Goal: Contribute content: Contribute content

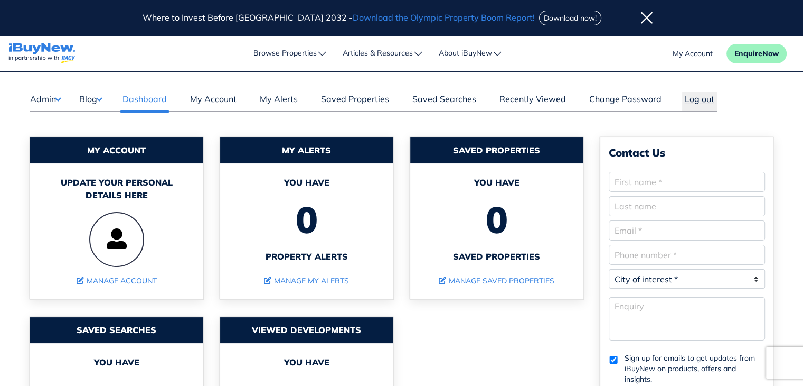
click at [695, 97] on button "Log out" at bounding box center [700, 101] width 35 height 18
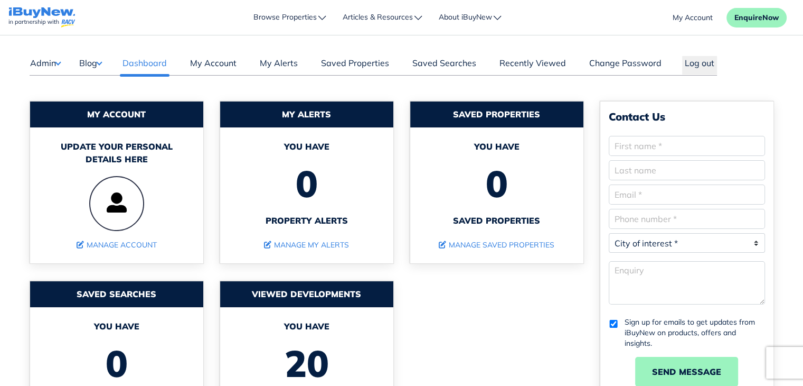
click at [42, 62] on button "Admin" at bounding box center [45, 63] width 31 height 14
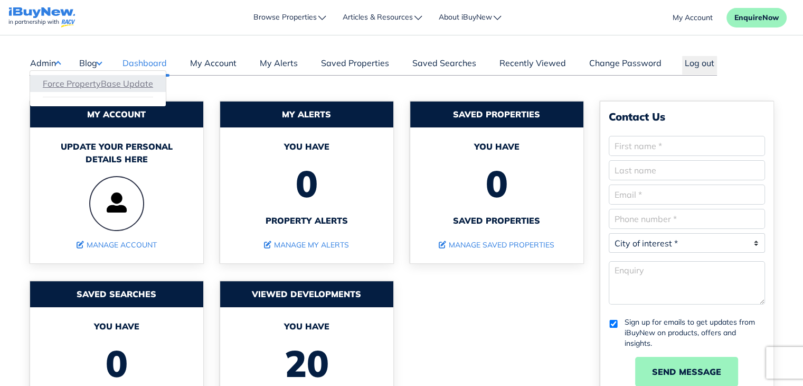
click at [79, 89] on link "Force PropertyBase Update" at bounding box center [98, 83] width 110 height 13
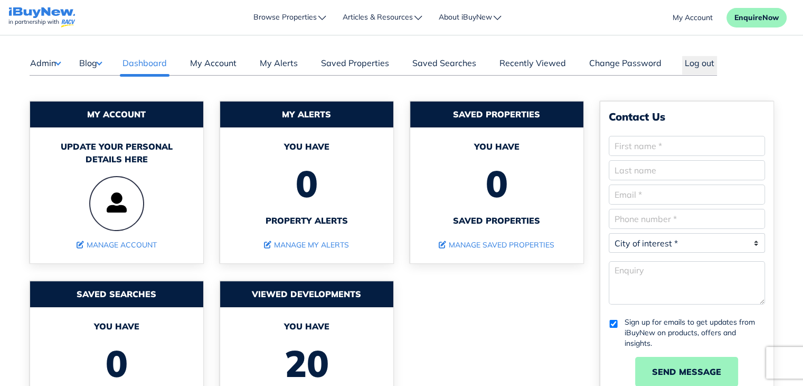
click at [99, 64] on button "Blog" at bounding box center [90, 63] width 23 height 14
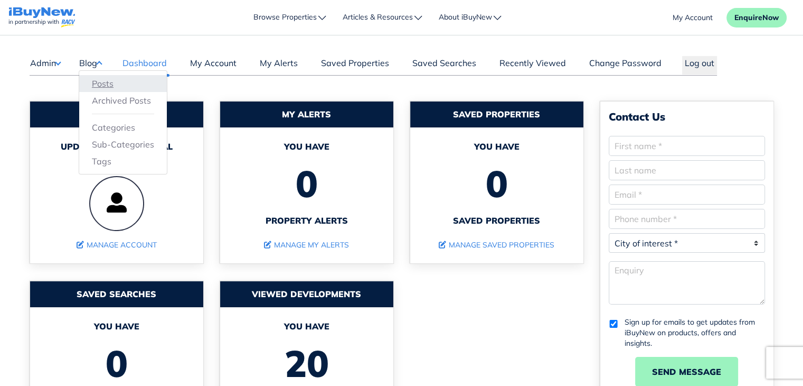
click at [105, 81] on link "Posts" at bounding box center [123, 83] width 62 height 13
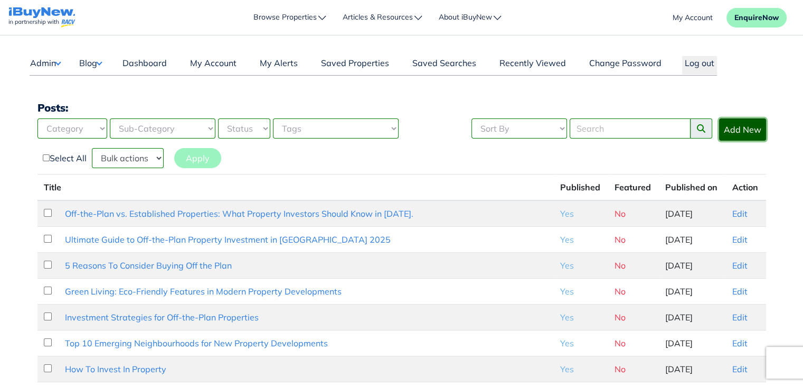
click at [742, 129] on link "Add New" at bounding box center [742, 129] width 47 height 22
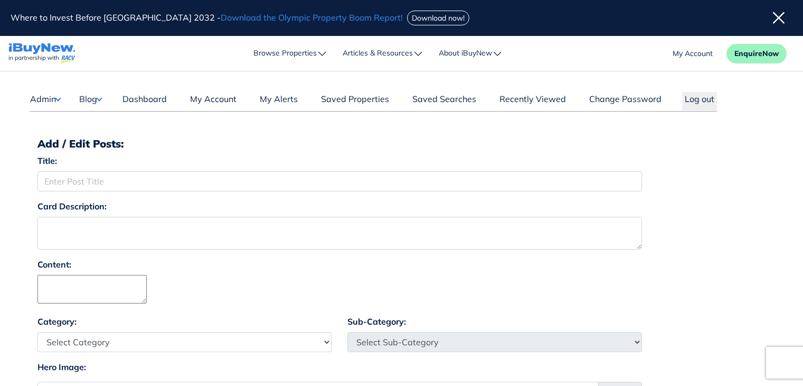
scroll to position [35, 0]
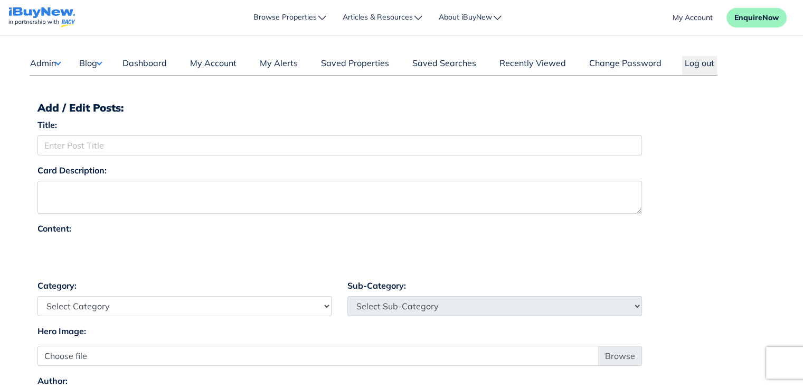
click at [94, 64] on button "Blog" at bounding box center [90, 63] width 23 height 14
click at [110, 81] on link "Posts" at bounding box center [123, 83] width 62 height 13
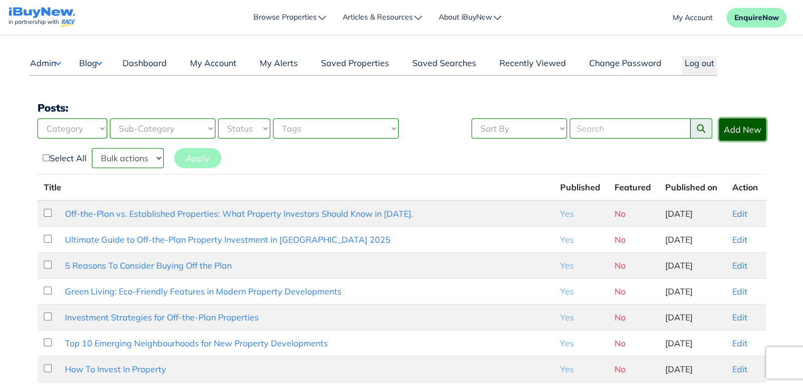
click at [750, 128] on link "Add New" at bounding box center [742, 129] width 47 height 22
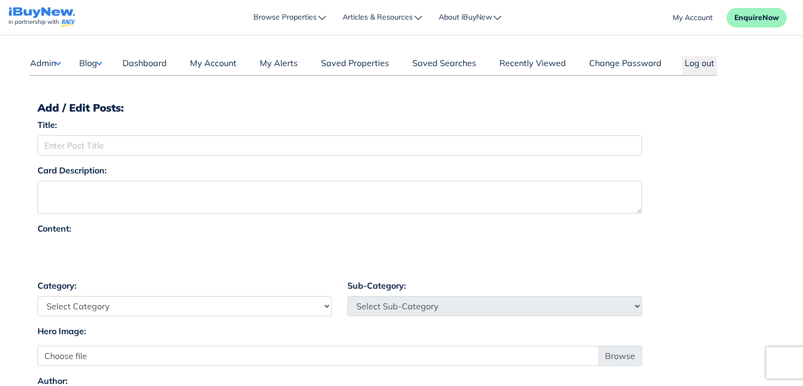
click at [101, 63] on button "Blog" at bounding box center [90, 63] width 23 height 14
click at [51, 62] on button "Admin" at bounding box center [45, 63] width 31 height 14
click at [74, 87] on link "Force PropertyBase Update" at bounding box center [98, 83] width 110 height 13
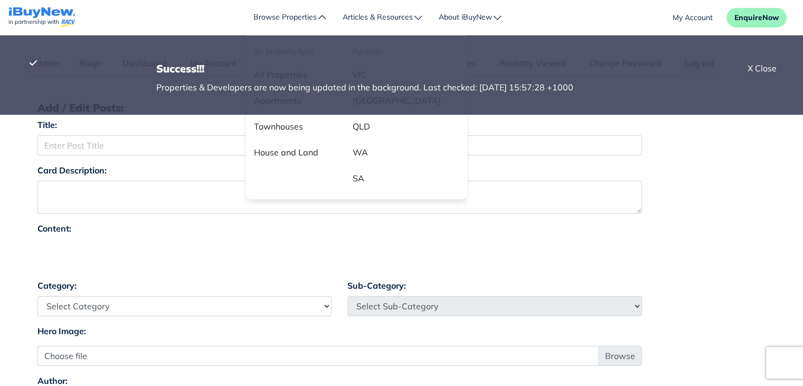
click at [302, 15] on li "Browse Properties By property type All Properties Apartments Townhouses House a…" at bounding box center [290, 17] width 89 height 26
click at [17, 152] on main "Dashboard Admin Force PropertyBase Update Blog Posts" at bounding box center [401, 344] width 803 height 618
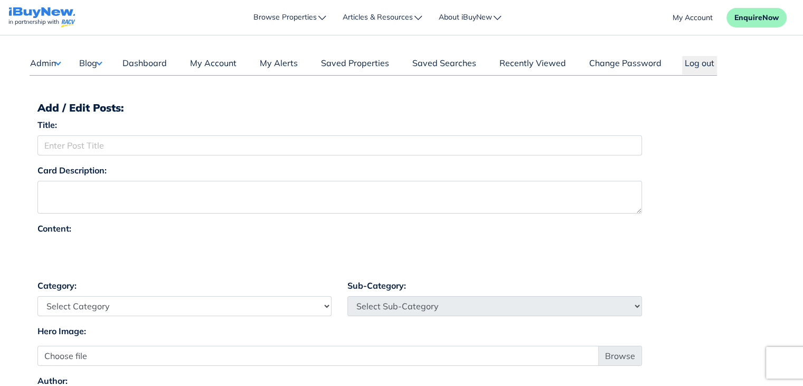
click at [38, 12] on img "navigations" at bounding box center [41, 17] width 67 height 21
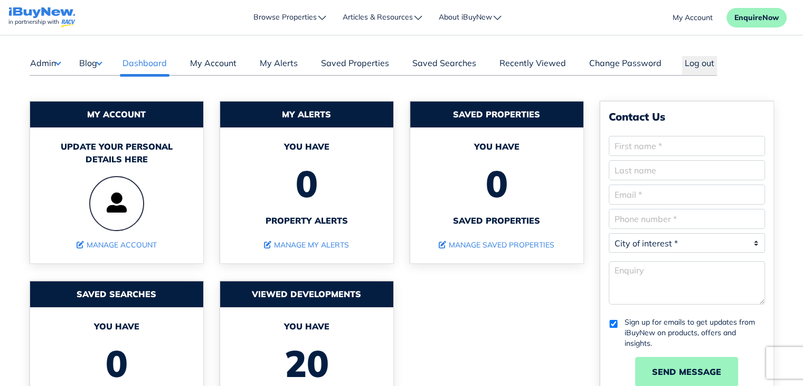
click at [93, 64] on button "Blog" at bounding box center [90, 63] width 23 height 14
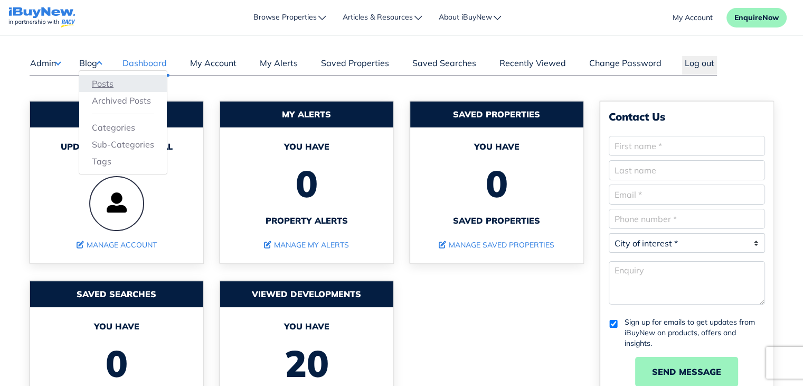
click at [104, 84] on link "Posts" at bounding box center [123, 83] width 62 height 13
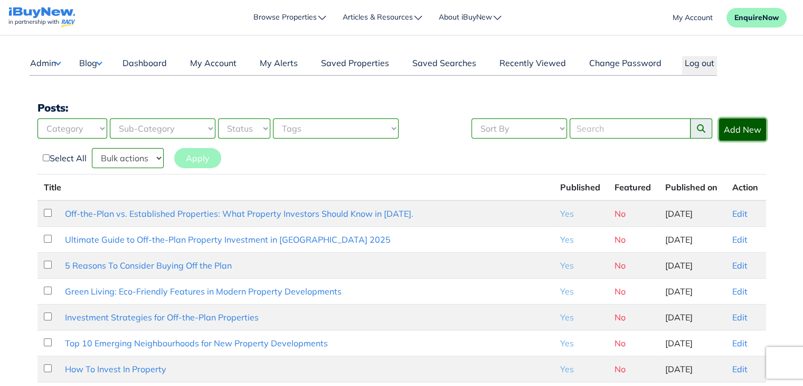
click at [751, 131] on link "Add New" at bounding box center [742, 129] width 47 height 22
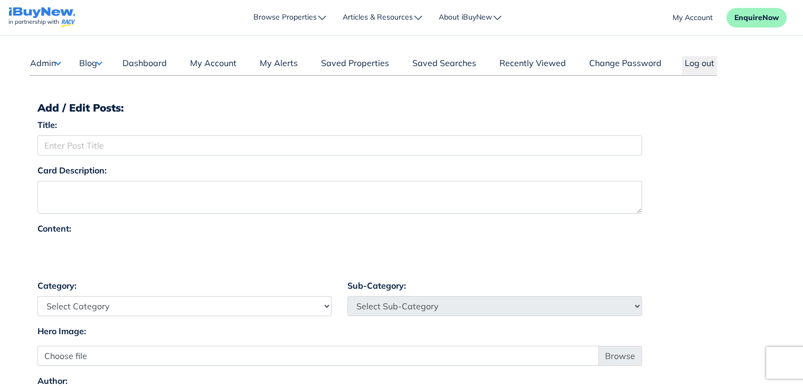
click at [523, 249] on div at bounding box center [340, 255] width 605 height 32
click at [700, 63] on button "Log out" at bounding box center [700, 65] width 35 height 18
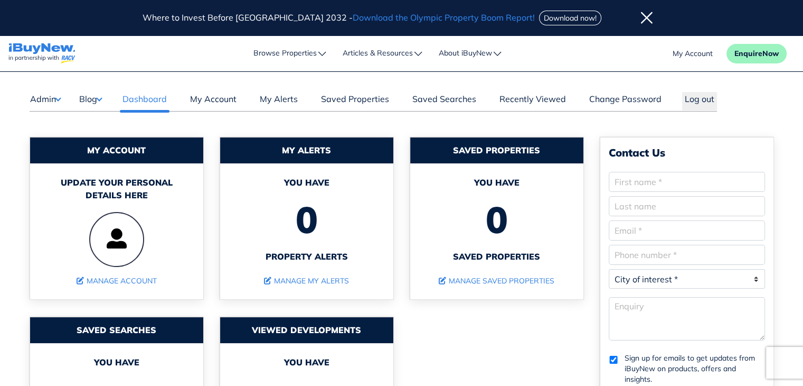
click at [99, 98] on button "Blog" at bounding box center [90, 99] width 23 height 14
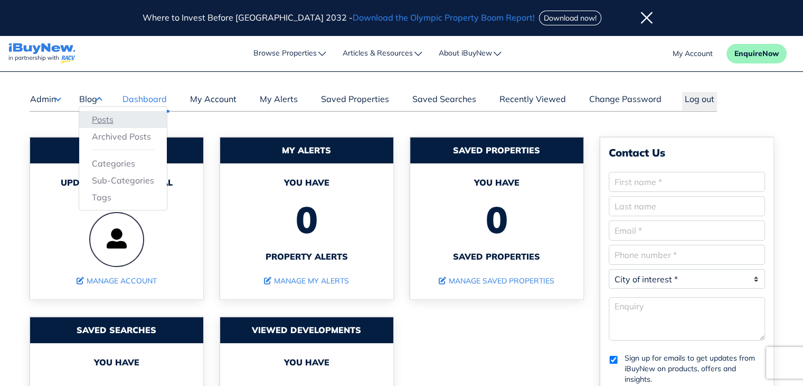
click at [106, 117] on link "Posts" at bounding box center [123, 119] width 62 height 13
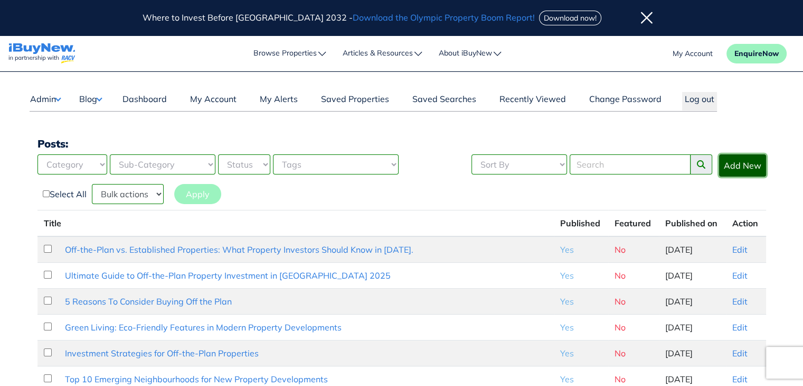
click at [752, 167] on link "Add New" at bounding box center [742, 165] width 47 height 22
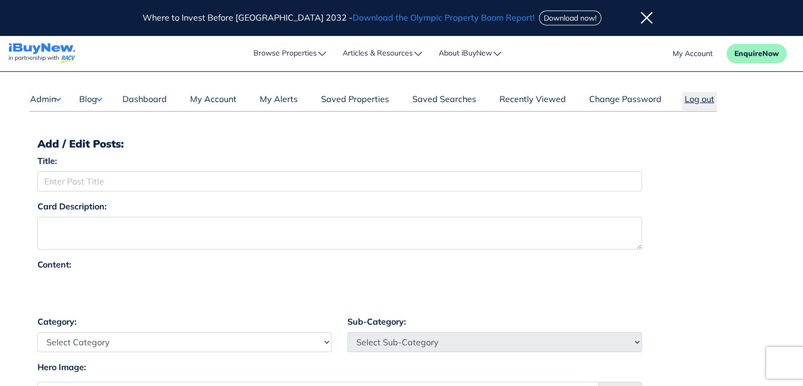
click at [699, 96] on button "Log out" at bounding box center [700, 101] width 35 height 18
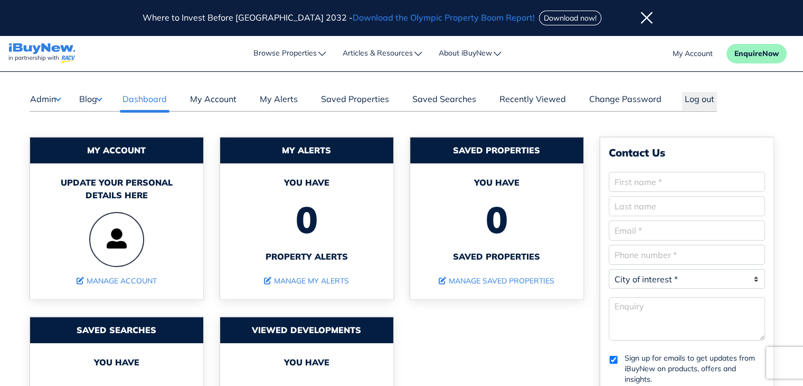
click at [100, 98] on button "Blog" at bounding box center [90, 99] width 23 height 14
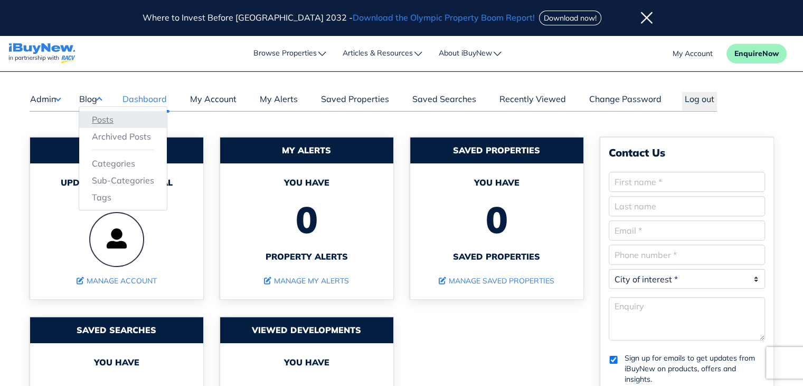
click at [105, 121] on link "Posts" at bounding box center [123, 119] width 62 height 13
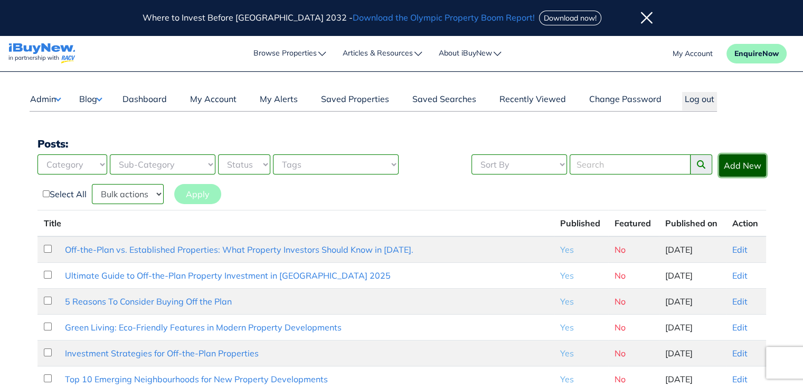
click at [752, 164] on link "Add New" at bounding box center [742, 165] width 47 height 22
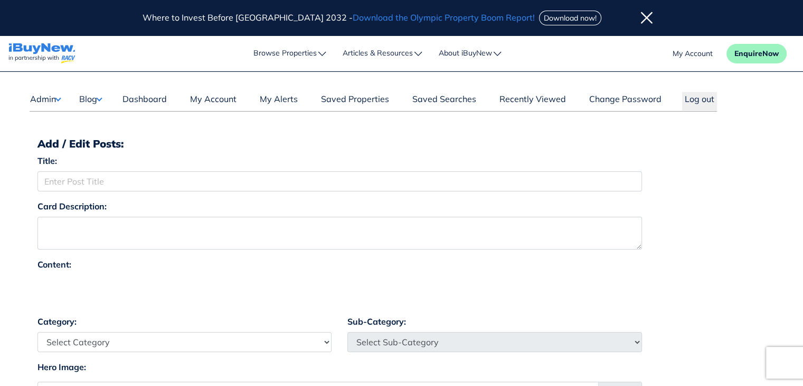
click at [512, 286] on div at bounding box center [340, 291] width 605 height 32
click at [641, 15] on icon at bounding box center [647, 18] width 12 height 13
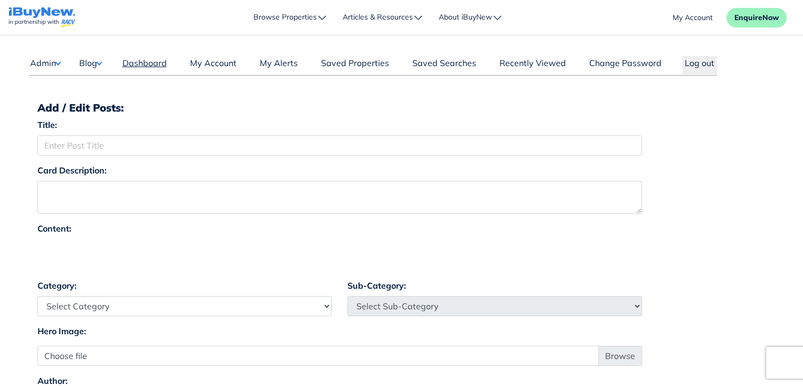
click at [137, 64] on link "Dashboard" at bounding box center [145, 66] width 50 height 18
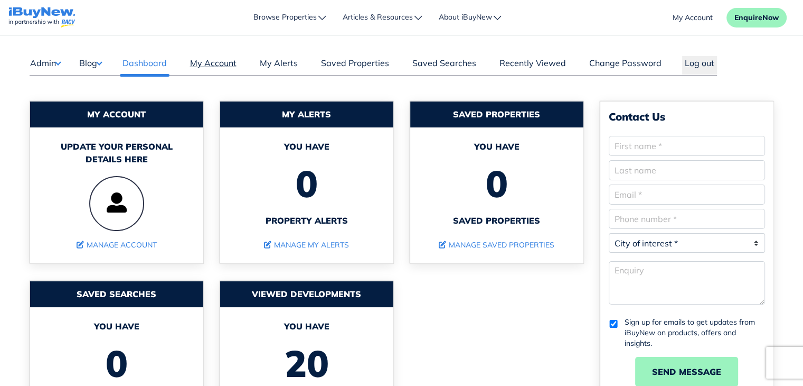
click at [218, 64] on link "My Account" at bounding box center [214, 66] width 52 height 18
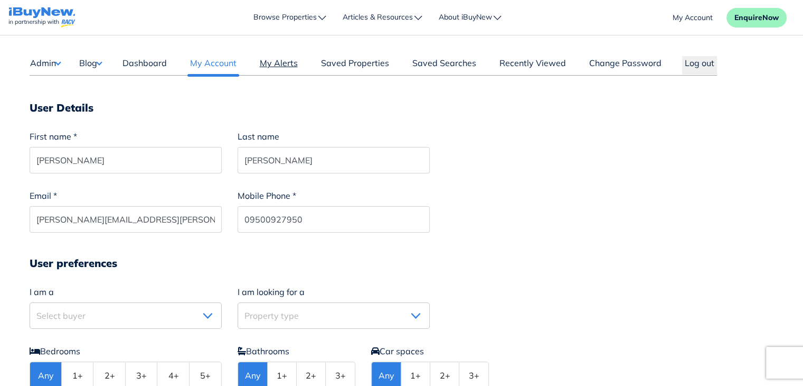
click at [276, 64] on link "My Alerts" at bounding box center [278, 66] width 43 height 18
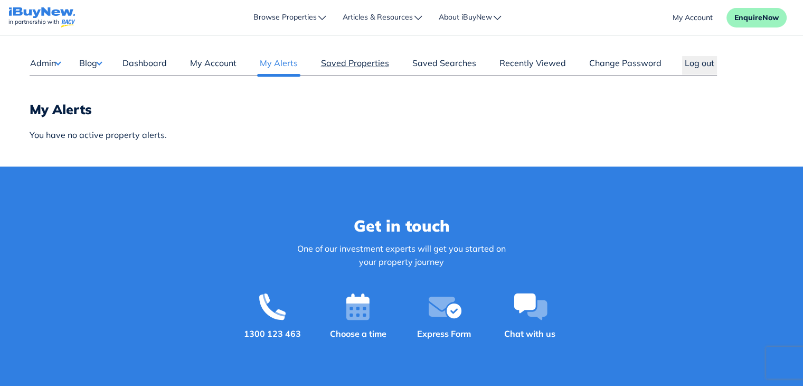
click at [350, 62] on link "Saved Properties" at bounding box center [355, 66] width 73 height 18
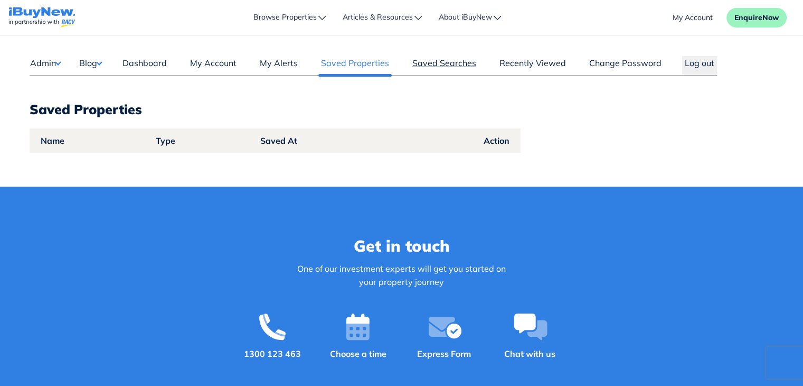
click at [438, 64] on link "Saved Searches" at bounding box center [444, 66] width 69 height 18
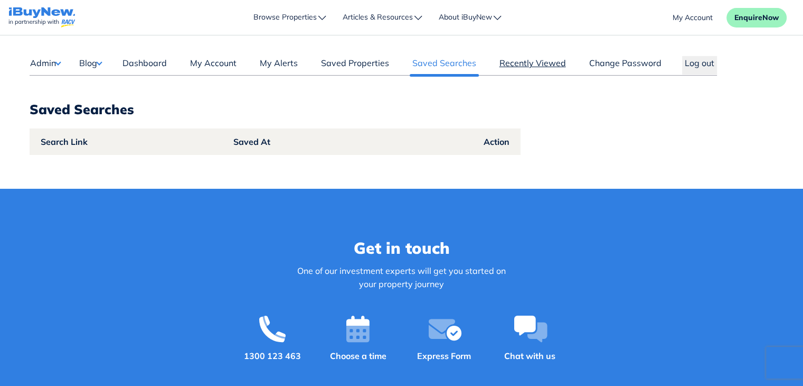
click at [541, 58] on link "Recently Viewed" at bounding box center [533, 66] width 72 height 18
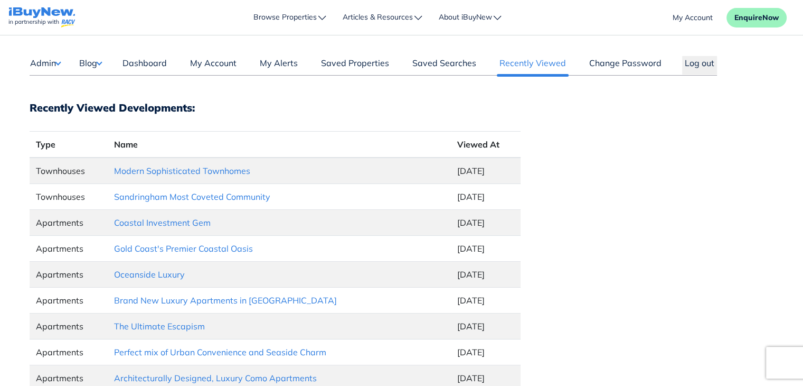
click at [97, 66] on button "Blog" at bounding box center [90, 63] width 23 height 14
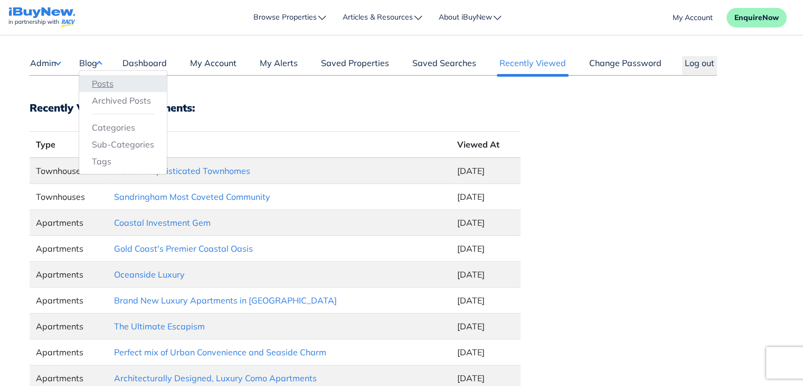
click at [108, 89] on link "Posts" at bounding box center [123, 83] width 62 height 13
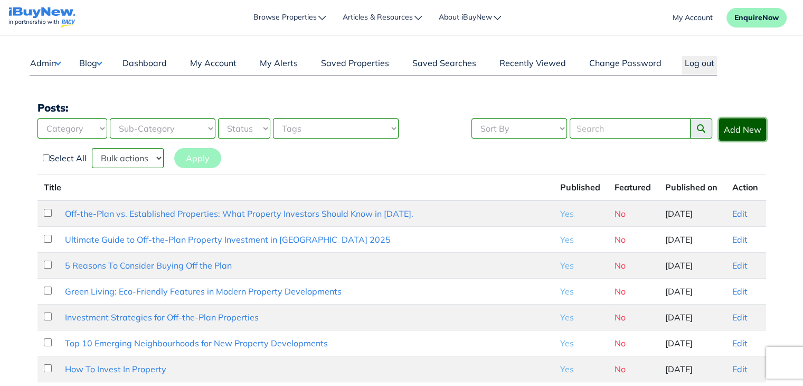
click at [754, 127] on link "Add New" at bounding box center [742, 129] width 47 height 22
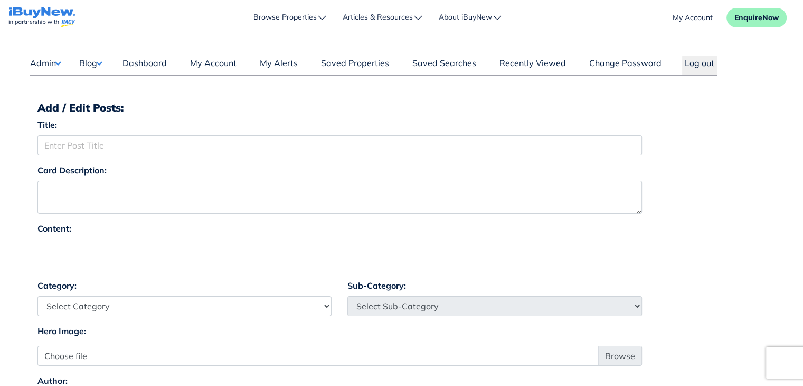
click at [100, 64] on button "Blog" at bounding box center [90, 63] width 23 height 14
click at [106, 80] on link "Posts" at bounding box center [123, 83] width 62 height 13
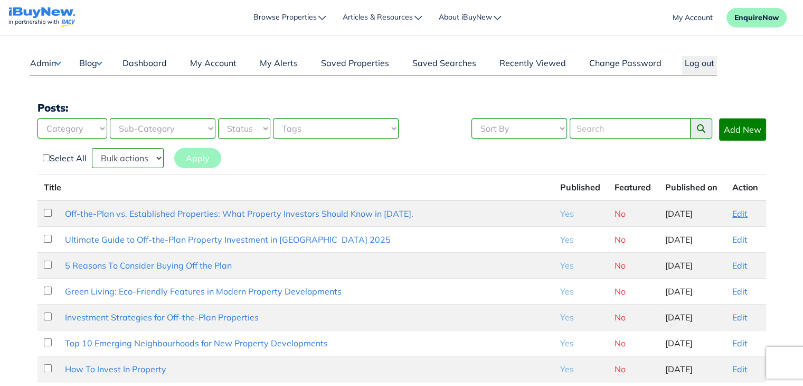
click at [734, 214] on link "Edit" at bounding box center [740, 213] width 15 height 11
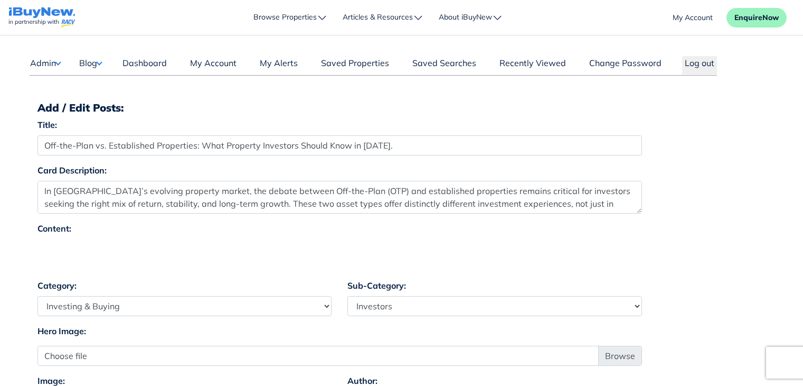
select select "4"
select select "17"
select select "7"
click at [92, 60] on button "Blog" at bounding box center [90, 63] width 23 height 14
click at [108, 83] on link "Posts" at bounding box center [123, 83] width 62 height 13
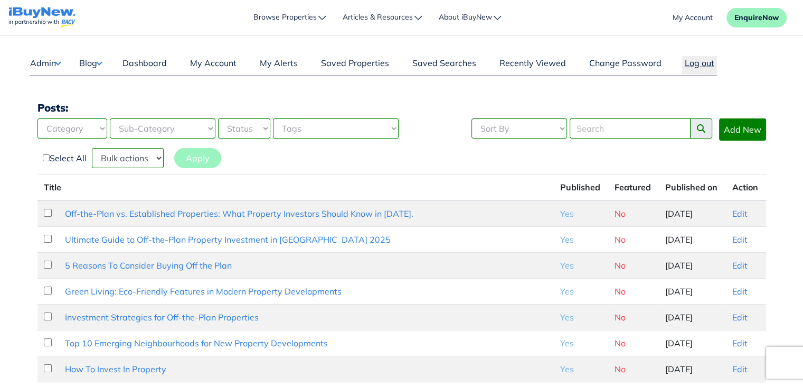
click at [693, 67] on button "Log out" at bounding box center [700, 65] width 35 height 18
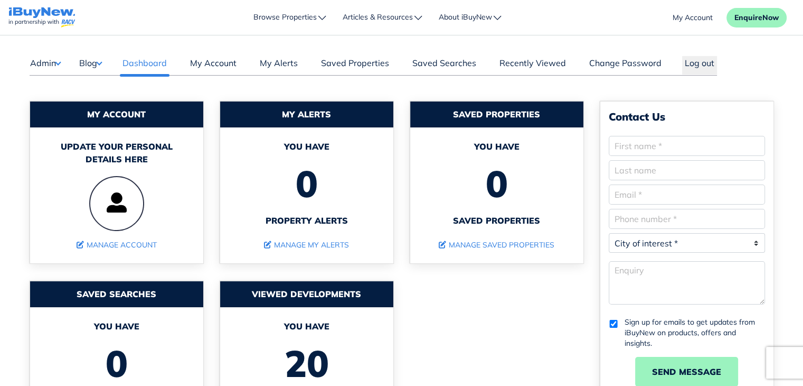
click at [98, 63] on button "Blog" at bounding box center [90, 63] width 23 height 14
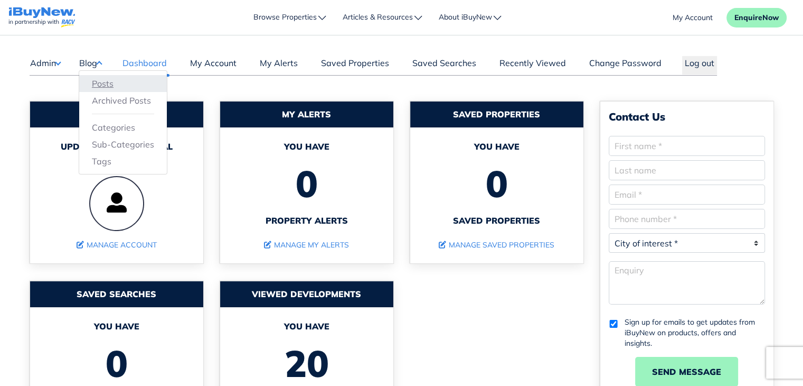
click at [104, 80] on link "Posts" at bounding box center [123, 83] width 62 height 13
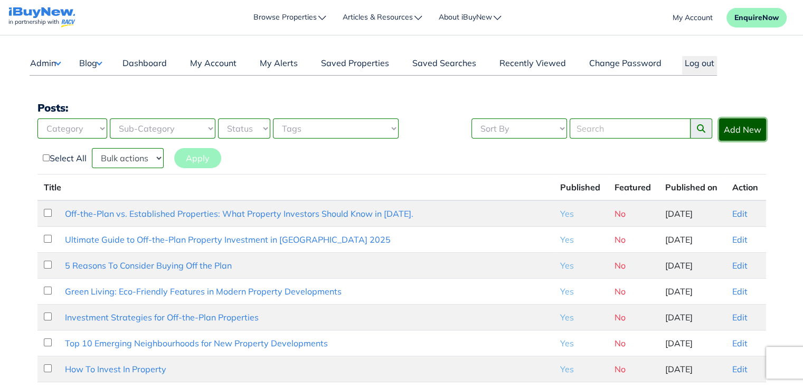
click at [746, 129] on link "Add New" at bounding box center [742, 129] width 47 height 22
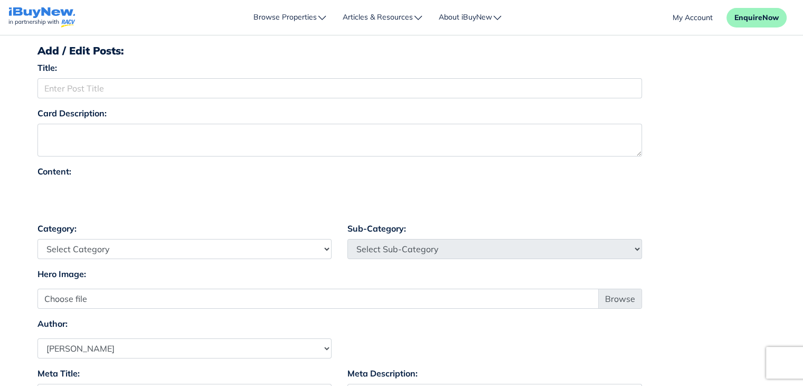
scroll to position [23, 0]
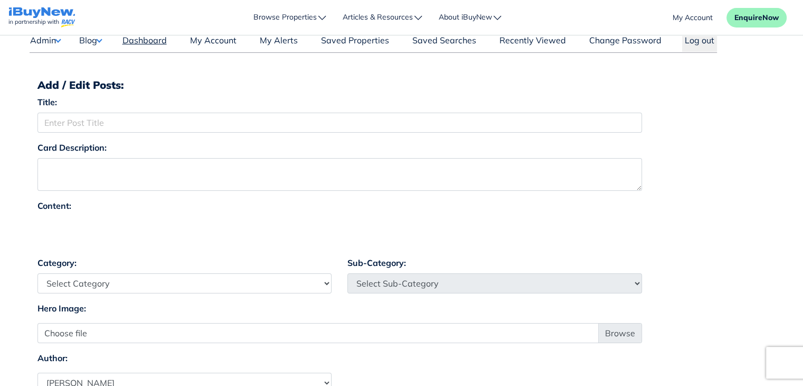
click at [151, 41] on link "Dashboard" at bounding box center [145, 43] width 50 height 18
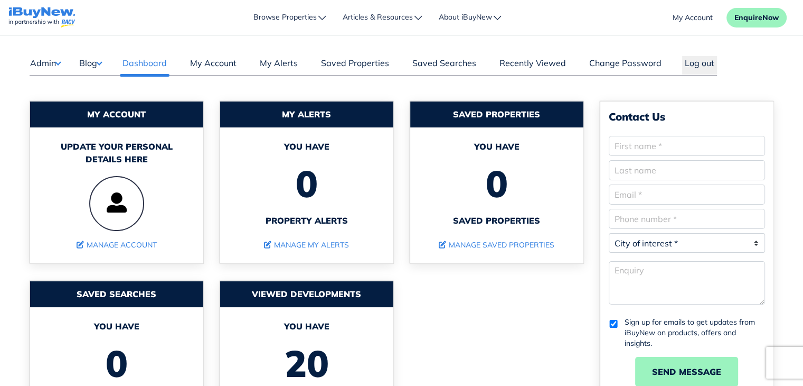
click at [101, 62] on button "Blog" at bounding box center [90, 63] width 23 height 14
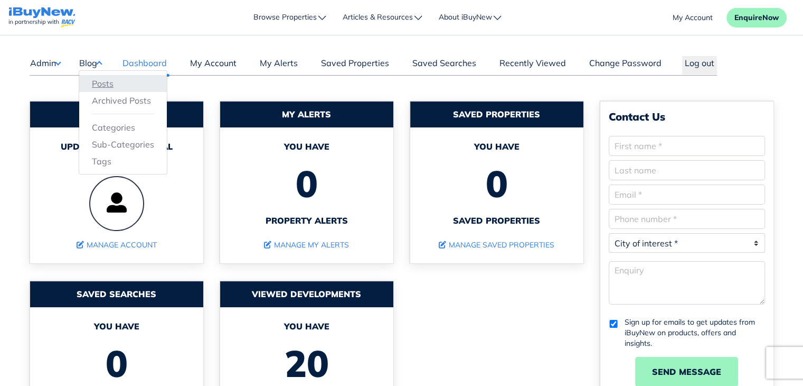
click at [108, 81] on link "Posts" at bounding box center [123, 83] width 62 height 13
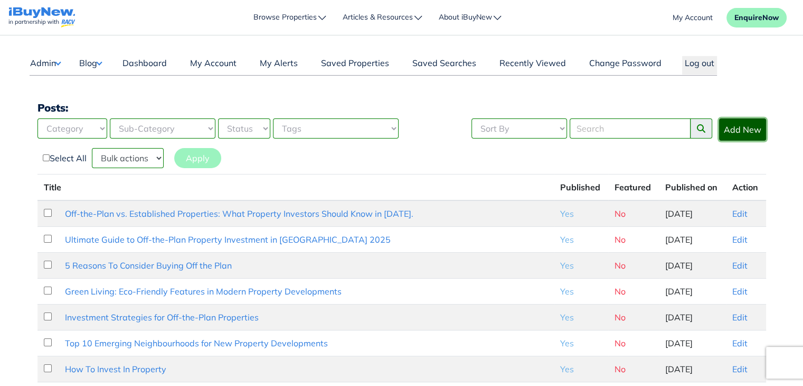
click at [748, 127] on link "Add New" at bounding box center [742, 129] width 47 height 22
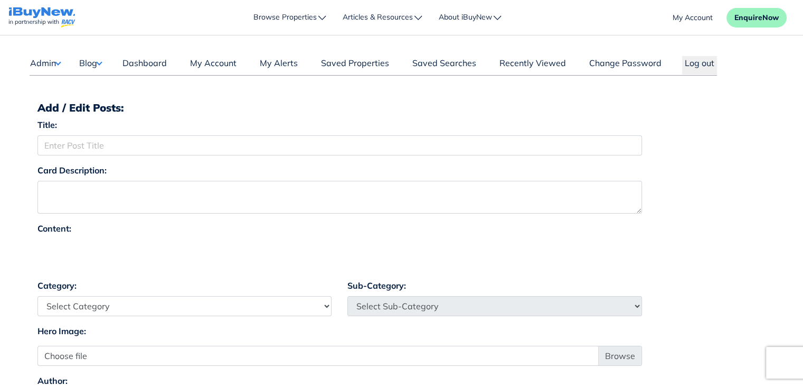
click at [102, 59] on button "Blog" at bounding box center [90, 63] width 23 height 14
click at [101, 83] on link "Posts" at bounding box center [123, 83] width 62 height 13
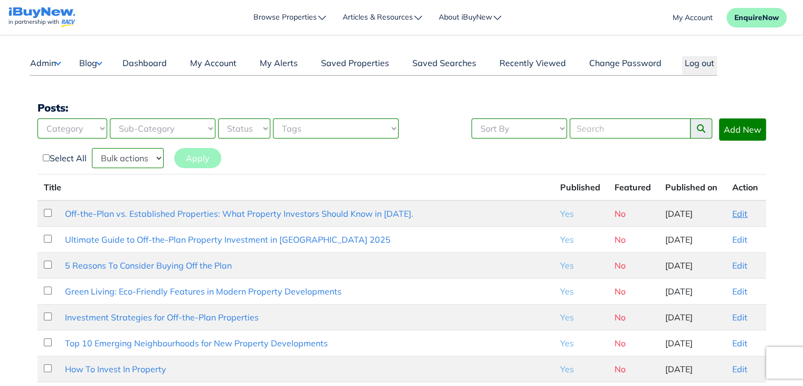
click at [735, 210] on link "Edit" at bounding box center [740, 213] width 15 height 11
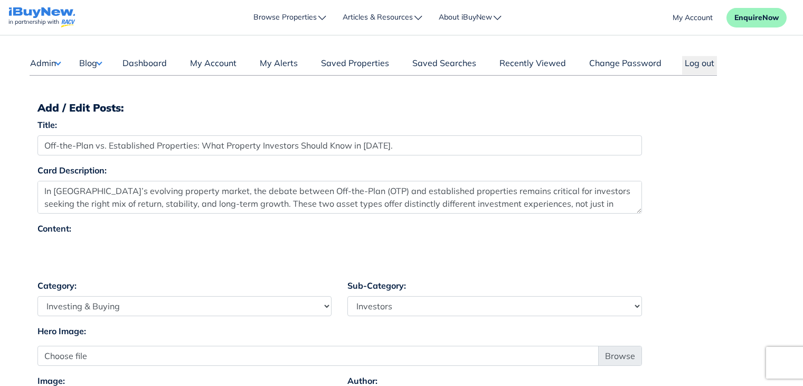
select select "4"
select select "17"
select select "7"
click at [95, 63] on button "Blog" at bounding box center [90, 63] width 23 height 14
click at [109, 87] on link "Posts" at bounding box center [123, 83] width 62 height 13
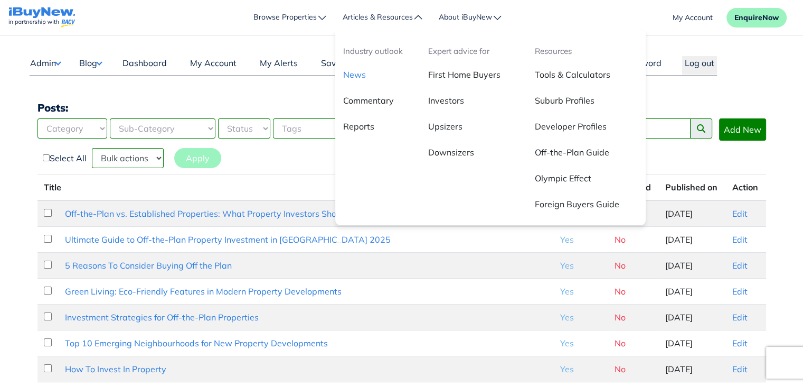
click at [352, 75] on link "News" at bounding box center [377, 79] width 85 height 26
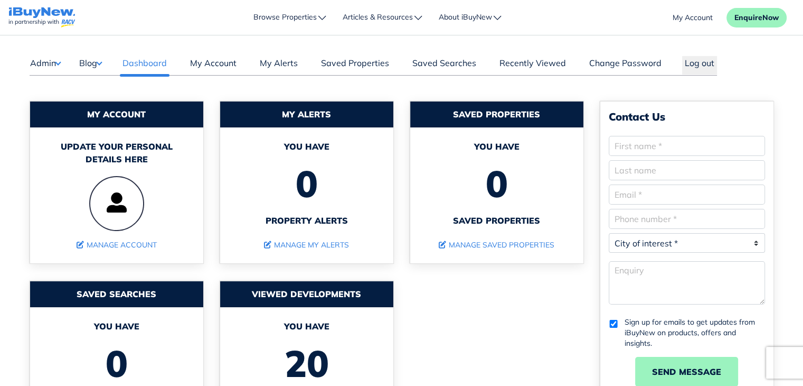
click at [98, 61] on button "Blog" at bounding box center [90, 63] width 23 height 14
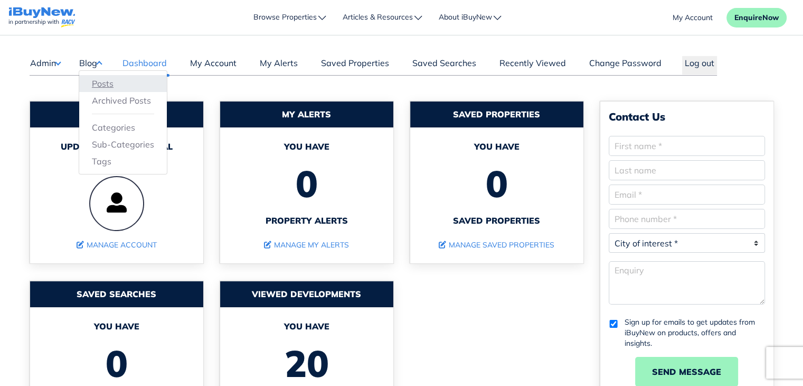
click at [109, 85] on link "Posts" at bounding box center [123, 83] width 62 height 13
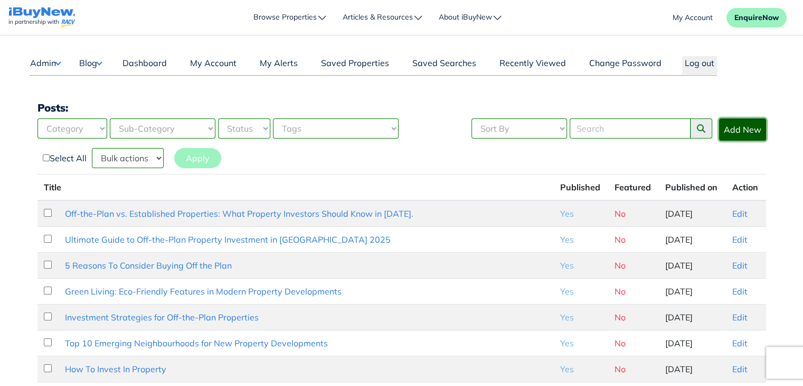
click at [741, 129] on link "Add New" at bounding box center [742, 129] width 47 height 22
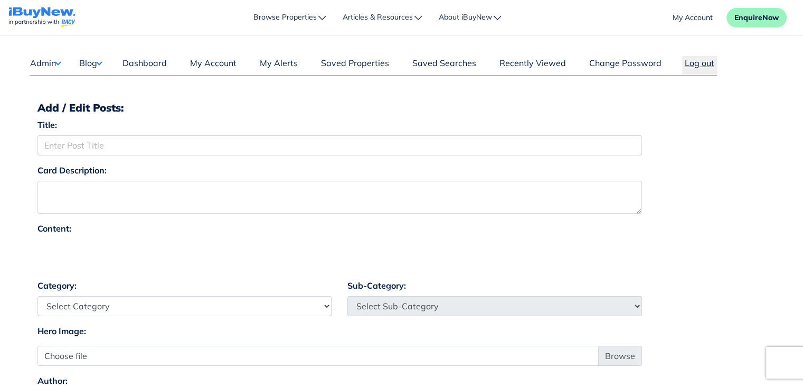
click at [698, 67] on button "Log out" at bounding box center [700, 65] width 35 height 18
